Goal: Information Seeking & Learning: Learn about a topic

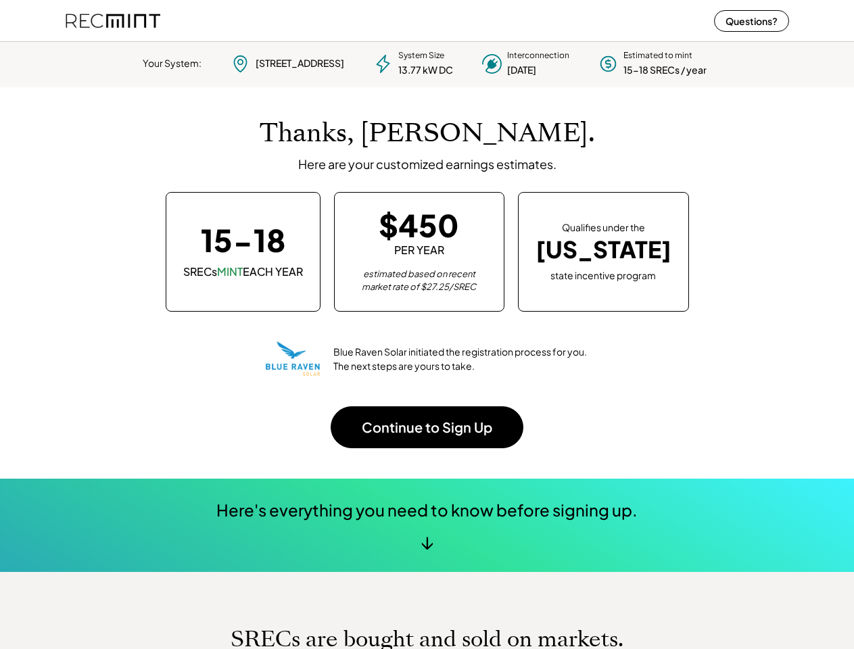
scroll to position [190, 377]
click at [427, 325] on div "Thanks, [PERSON_NAME]. Here are your customized earnings estimates. 15-18 SRECs…" at bounding box center [428, 283] width 724 height 392
click at [427, 343] on div "Blue Raven Solar initiated the registration process for you. The next steps are…" at bounding box center [427, 359] width 323 height 54
click at [427, 62] on div "System Size 13.77 kW DC" at bounding box center [425, 63] width 55 height 27
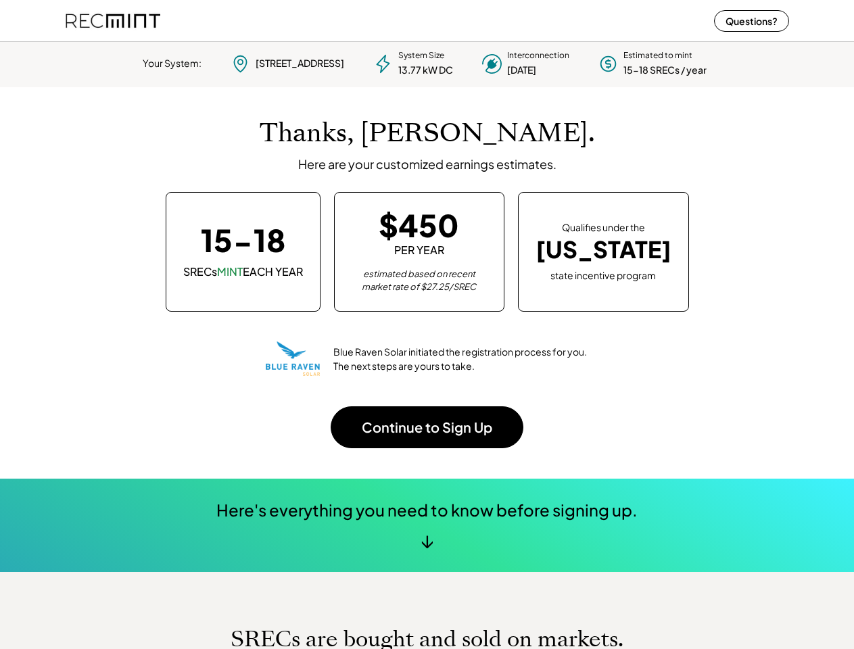
click at [428, 64] on div "13.77 kW DC" at bounding box center [425, 71] width 55 height 14
click at [172, 64] on div "Your System:" at bounding box center [172, 64] width 59 height 14
click at [286, 64] on div "[STREET_ADDRESS]" at bounding box center [300, 64] width 89 height 14
click at [300, 63] on div "[STREET_ADDRESS]" at bounding box center [300, 64] width 89 height 14
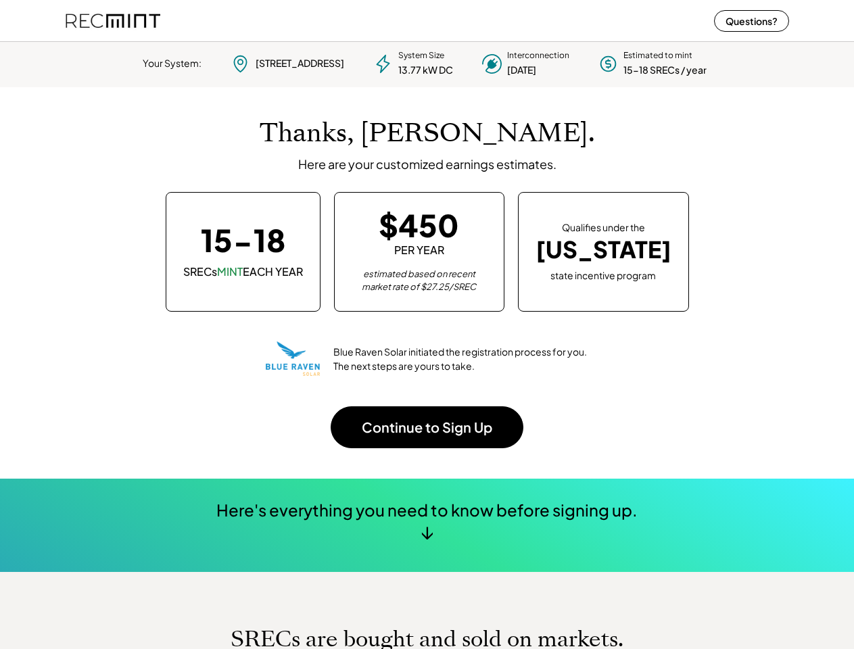
click at [411, 64] on div "13.77 kW DC" at bounding box center [425, 71] width 55 height 14
